Goal: Find specific page/section: Find specific page/section

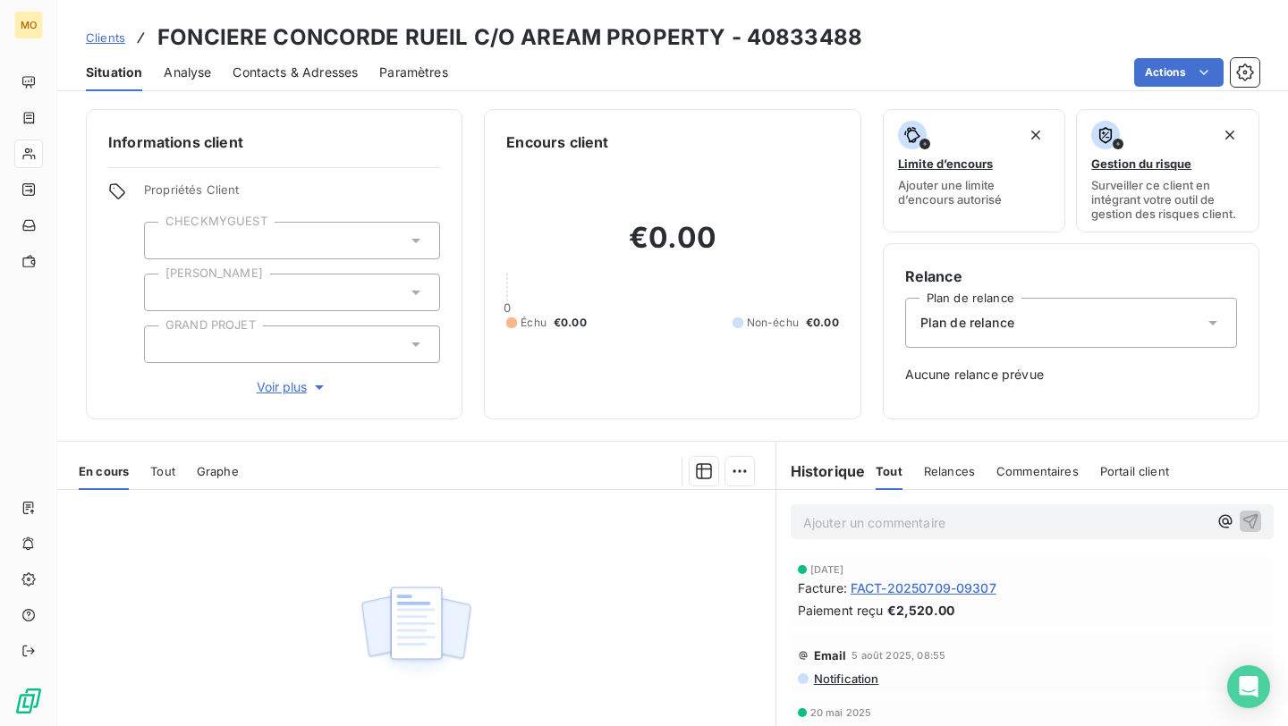
click at [117, 38] on span "Clients" at bounding box center [105, 37] width 39 height 14
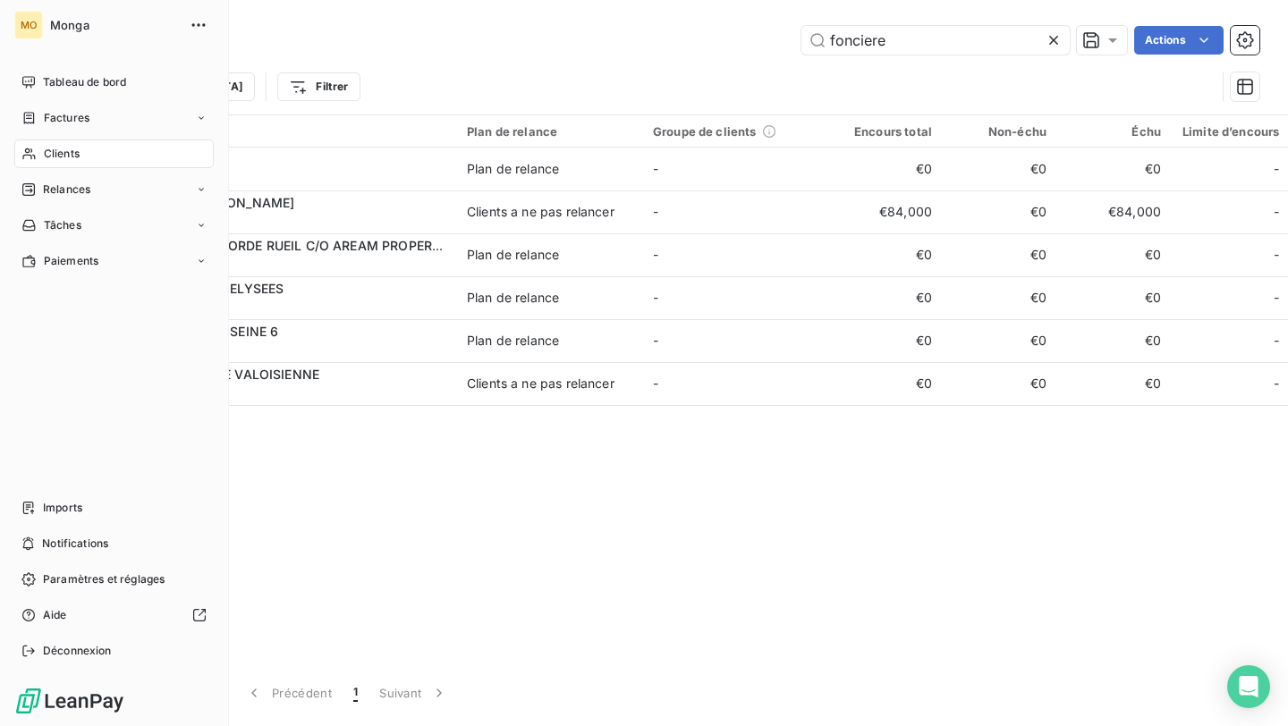
click at [93, 159] on div "Clients" at bounding box center [113, 154] width 199 height 29
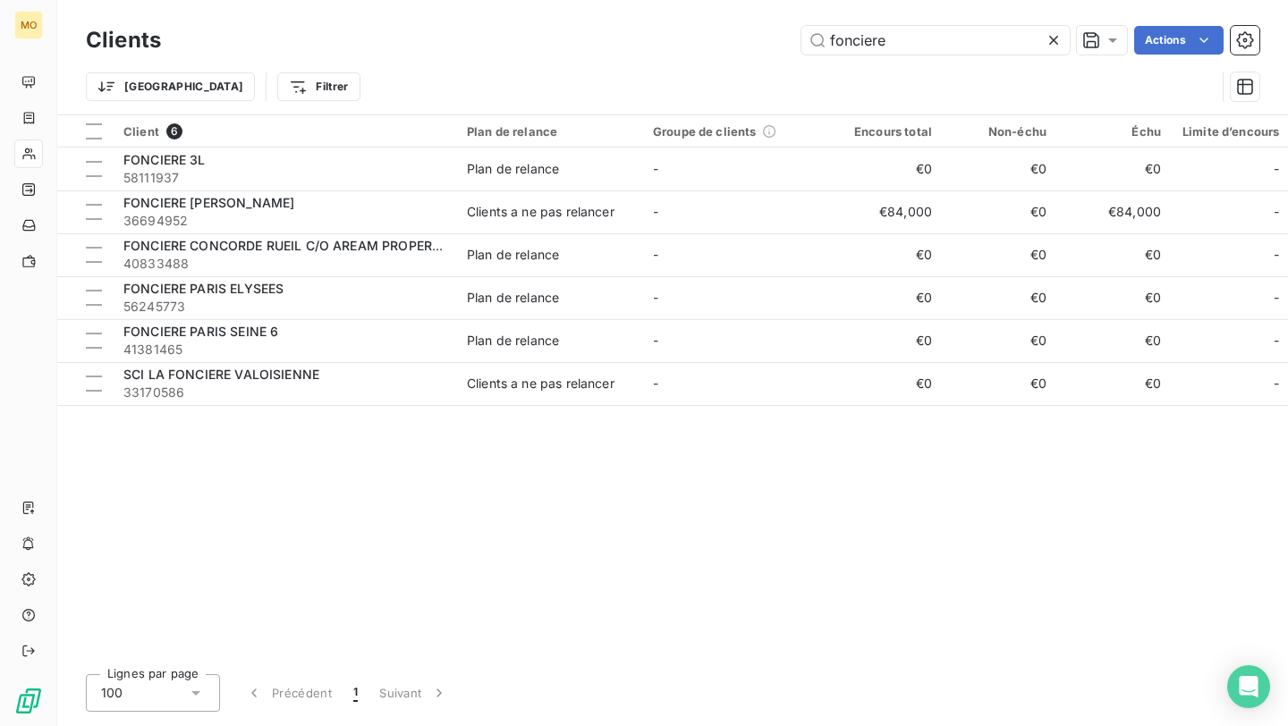
click at [1061, 37] on icon at bounding box center [1054, 40] width 18 height 18
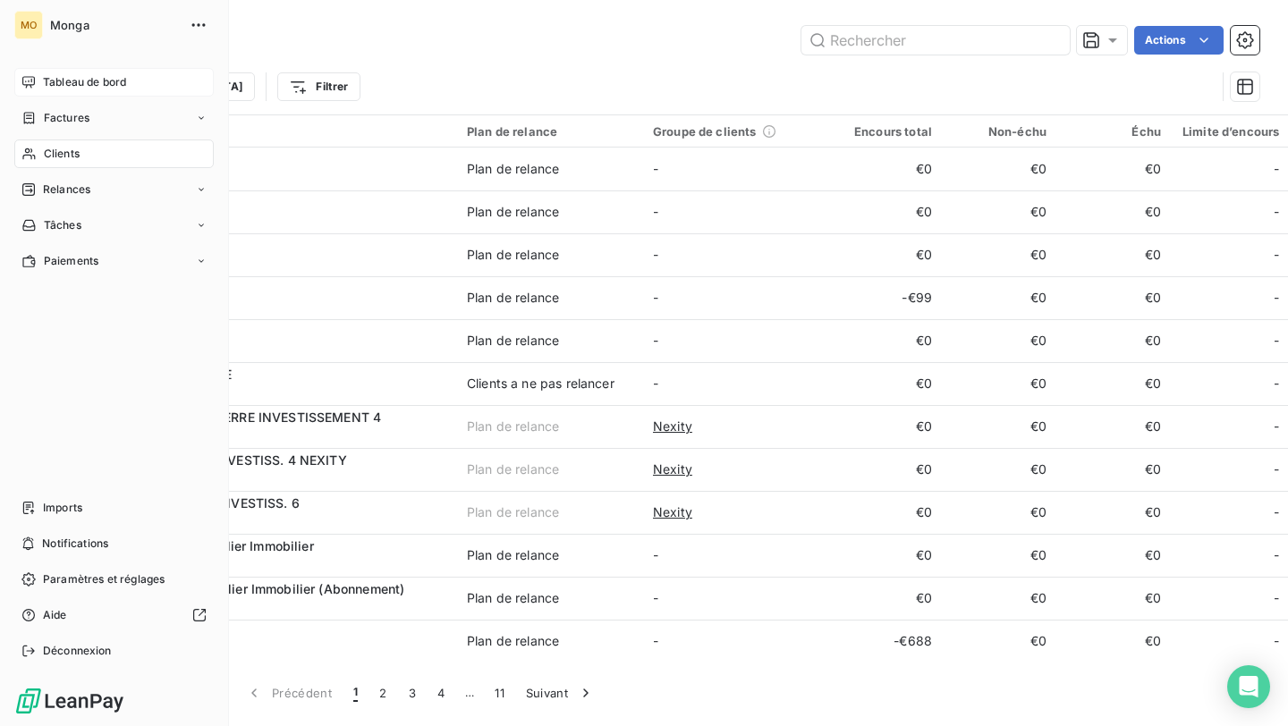
click at [111, 72] on div "Tableau de bord" at bounding box center [113, 82] width 199 height 29
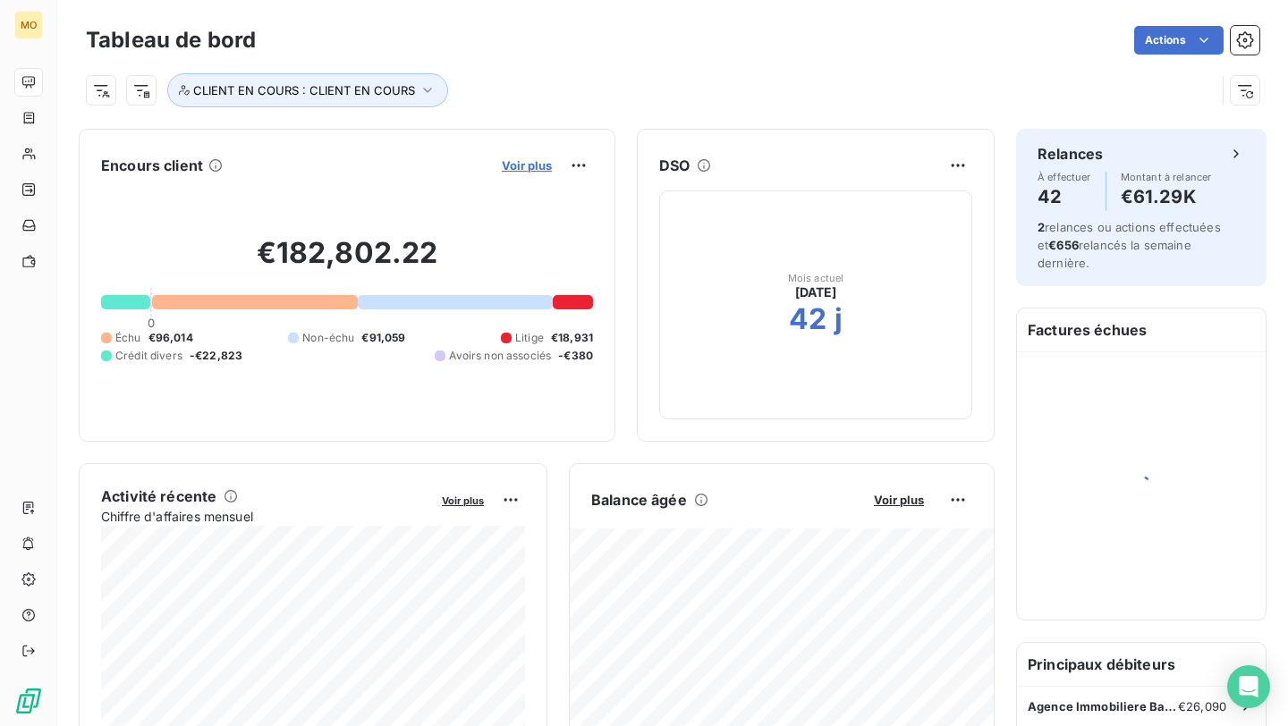
click at [545, 166] on span "Voir plus" at bounding box center [527, 165] width 50 height 14
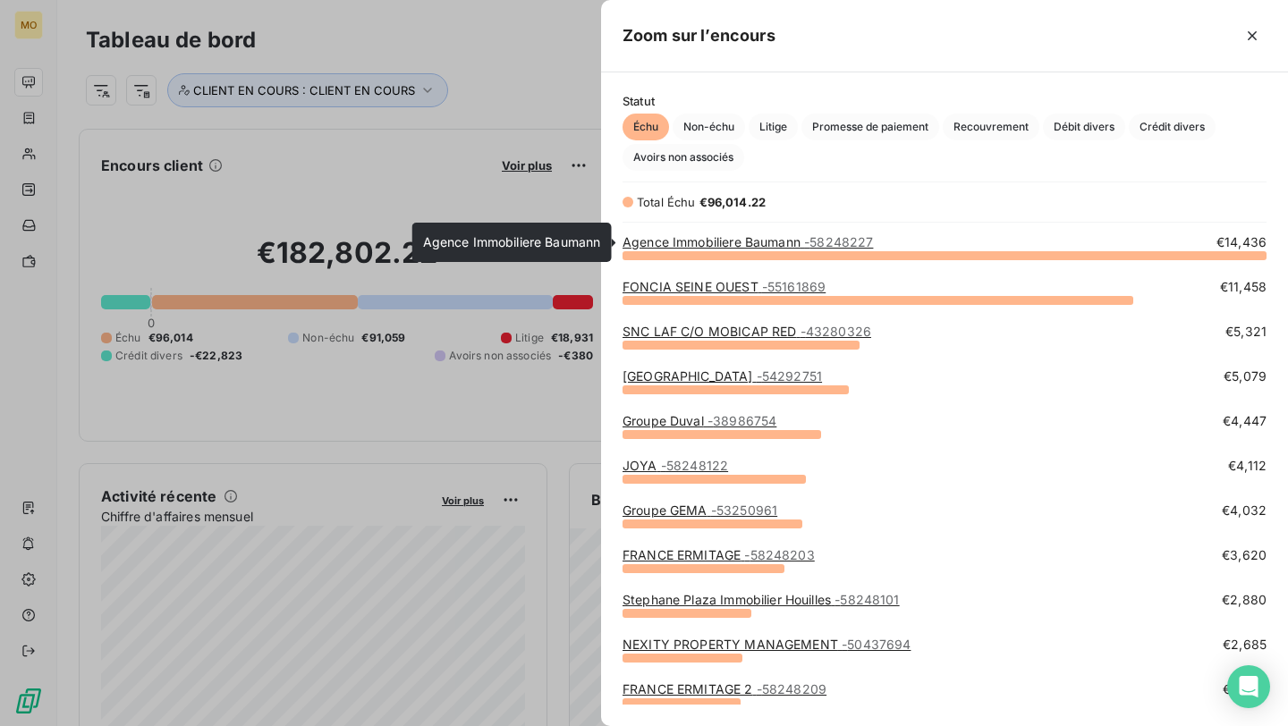
click at [724, 236] on link "Agence Immobiliere Baumann - 58248227" at bounding box center [747, 241] width 250 height 15
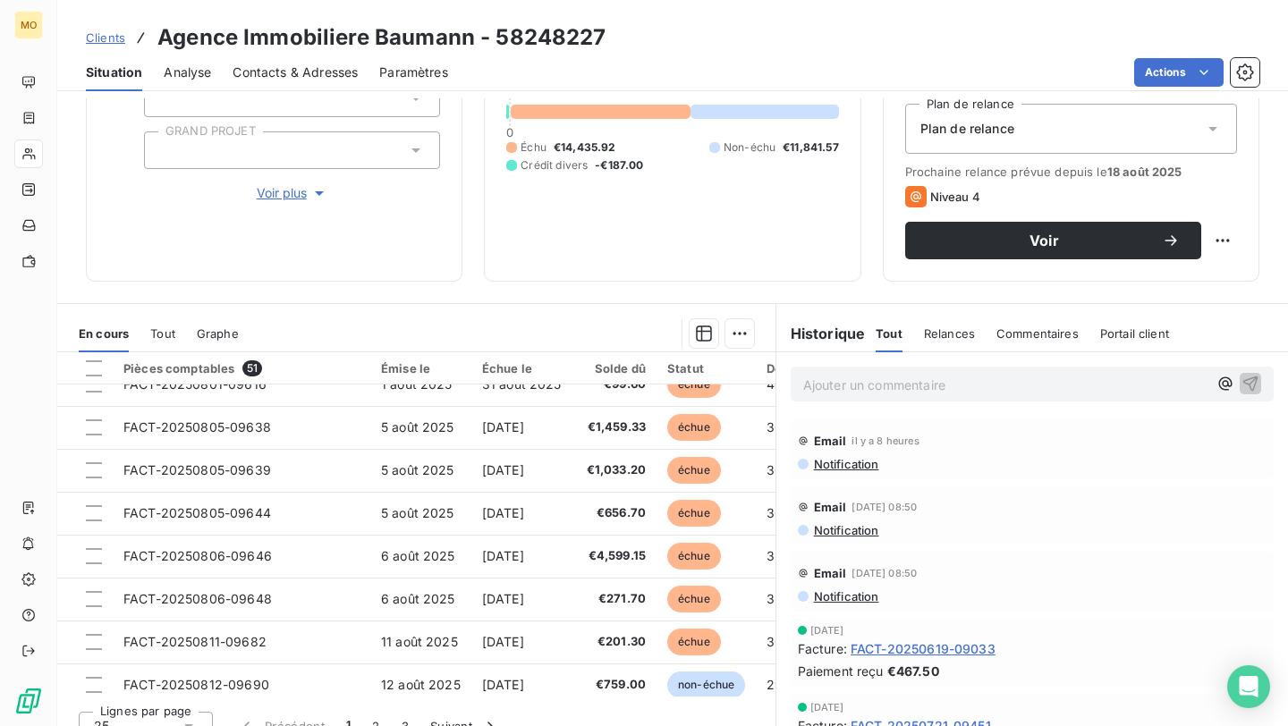
scroll to position [768, 0]
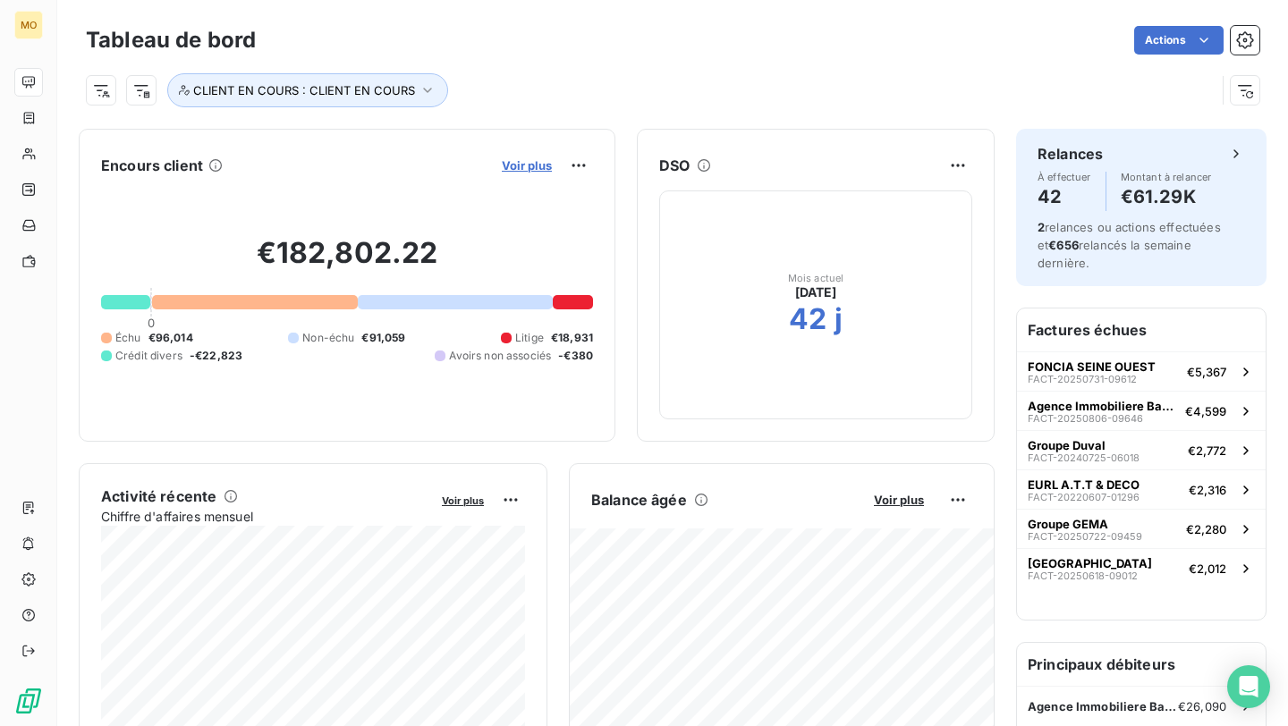
click at [539, 161] on span "Voir plus" at bounding box center [527, 165] width 50 height 14
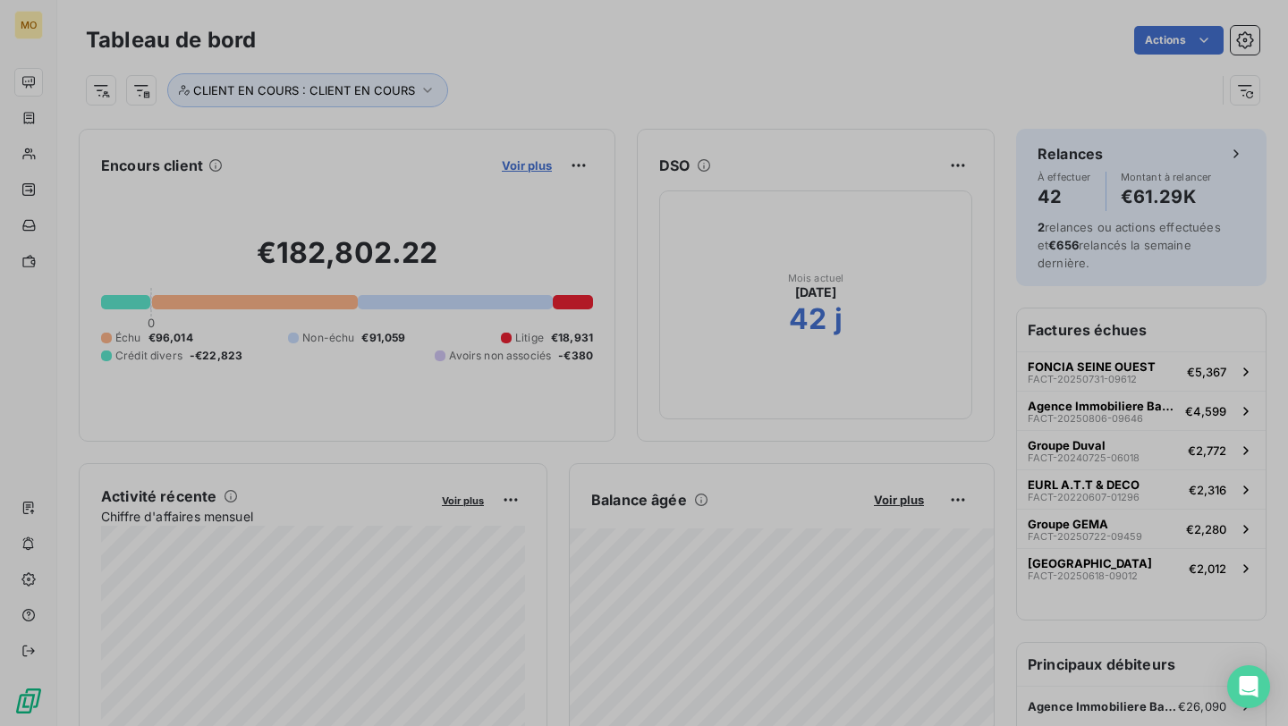
scroll to position [726, 687]
